Goal: Task Accomplishment & Management: Manage account settings

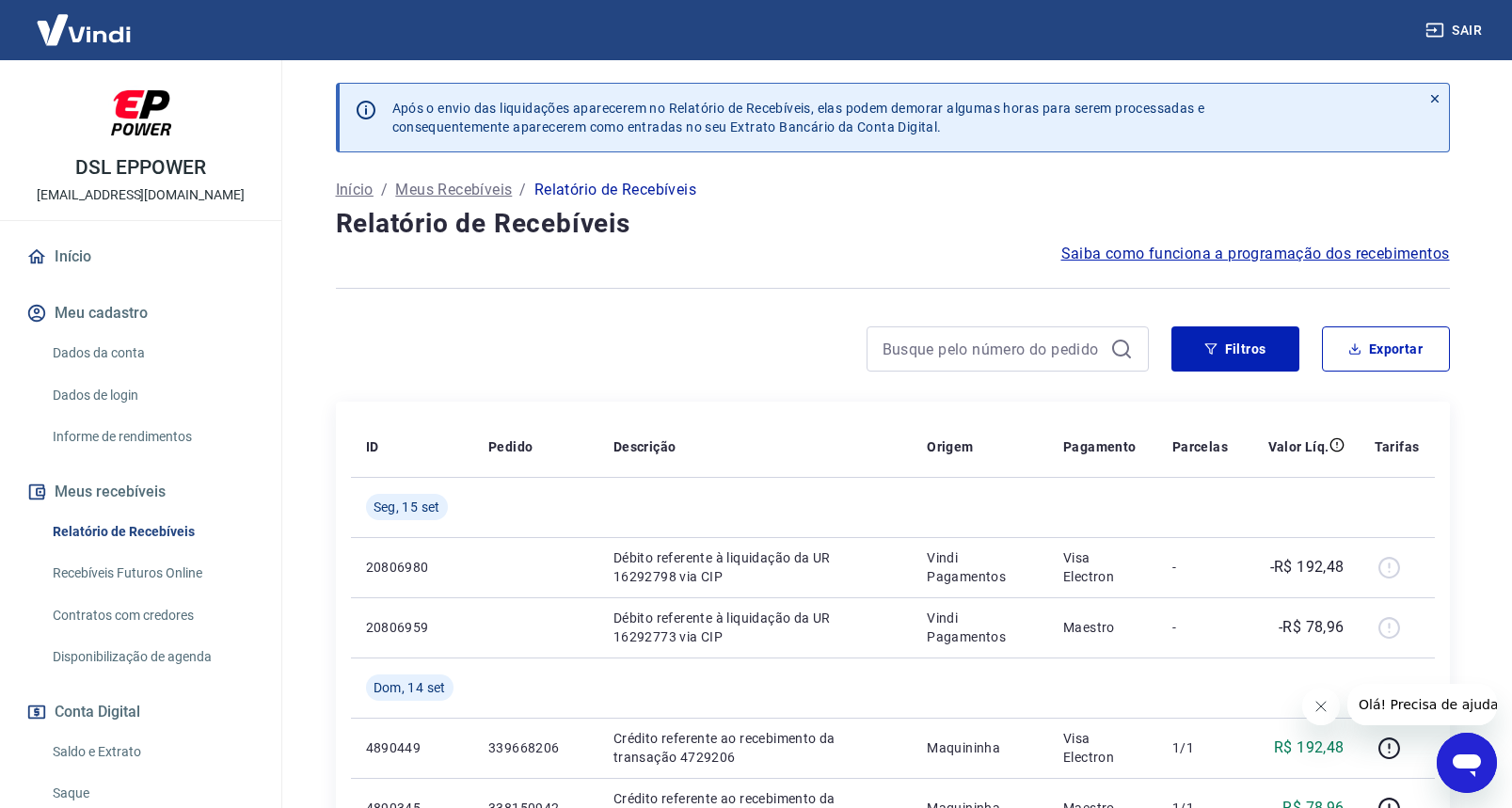
click at [724, 344] on div at bounding box center [742, 350] width 813 height 45
